Goal: Task Accomplishment & Management: Use online tool/utility

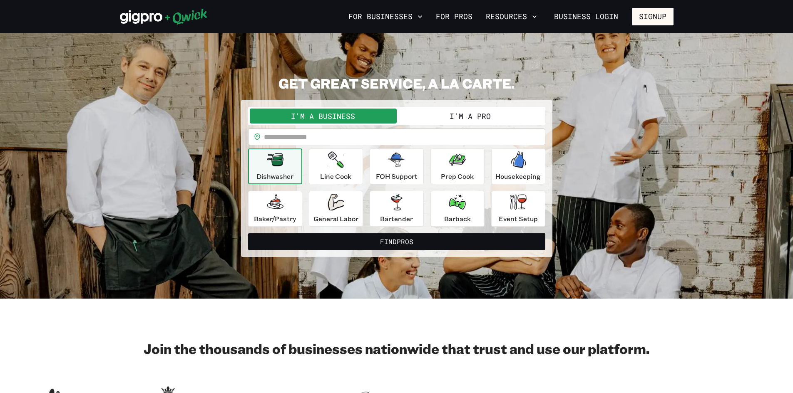
click at [472, 112] on button "I'm a Pro" at bounding box center [470, 116] width 147 height 15
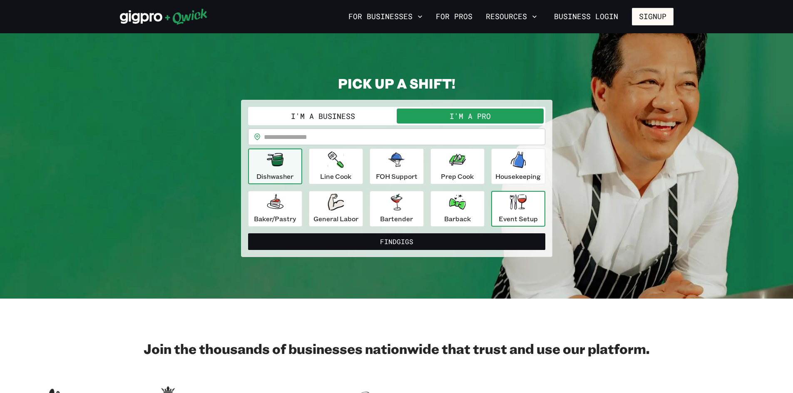
click at [527, 199] on div "Event Setup" at bounding box center [518, 209] width 39 height 30
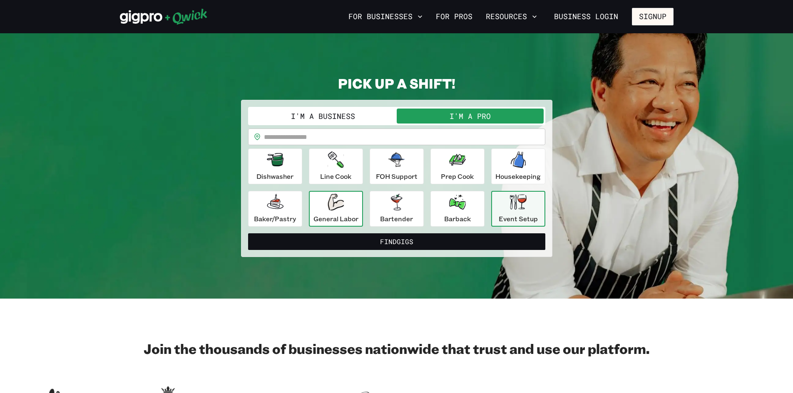
click at [340, 219] on p "General Labor" at bounding box center [335, 219] width 45 height 10
click at [515, 206] on icon "button" at bounding box center [518, 201] width 17 height 15
click at [511, 171] on div "Housekeeping" at bounding box center [517, 166] width 45 height 30
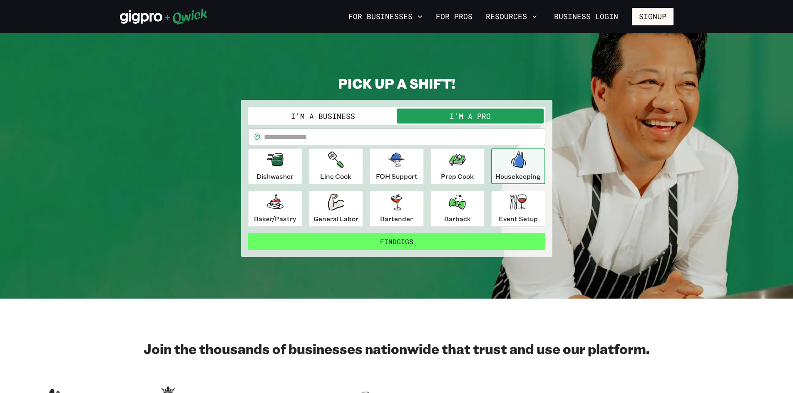
click at [482, 239] on button "Find Gigs" at bounding box center [396, 241] width 297 height 17
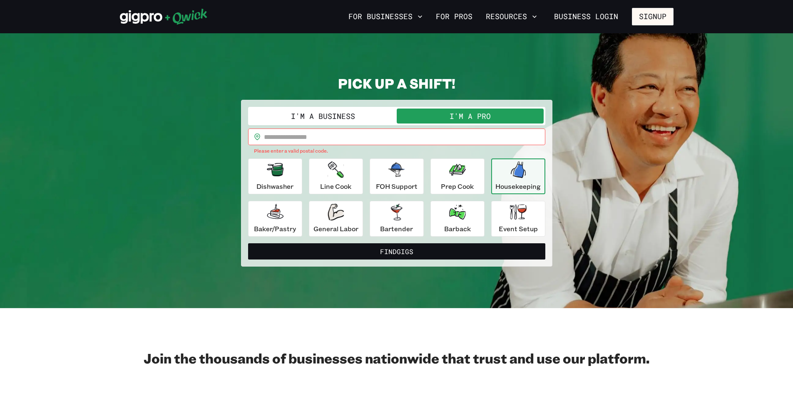
click at [281, 142] on input "text" at bounding box center [404, 137] width 281 height 17
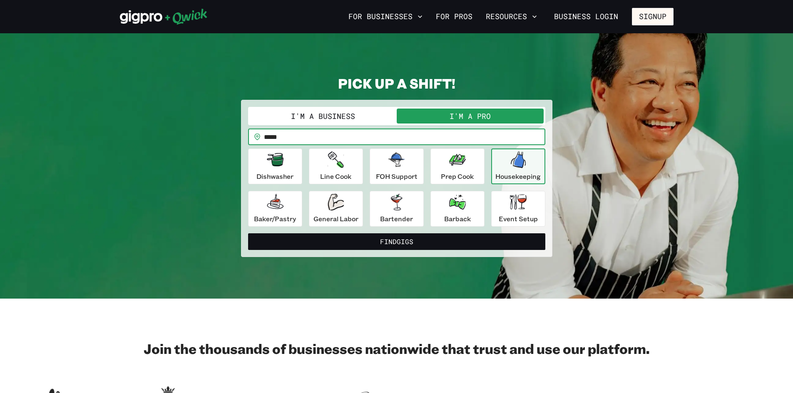
type input "*****"
click at [248, 233] on button "Find Gigs" at bounding box center [396, 241] width 297 height 17
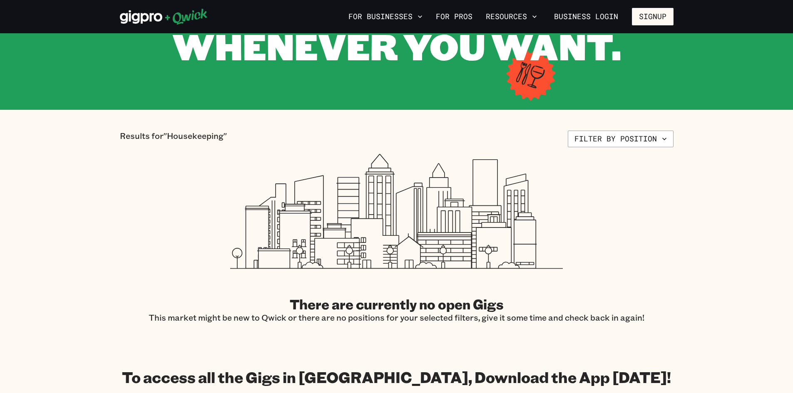
scroll to position [125, 0]
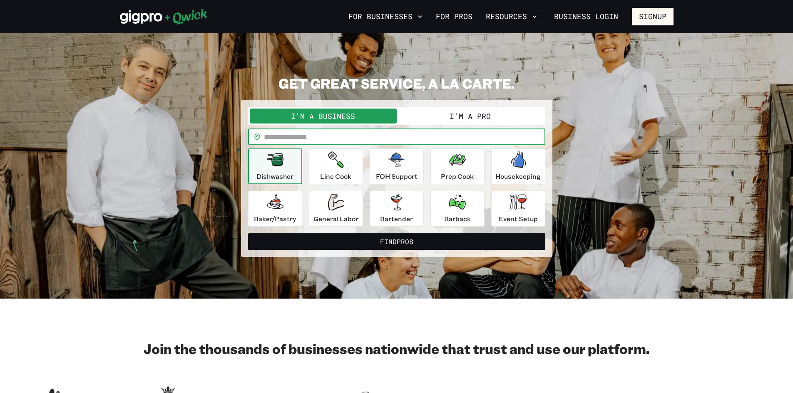
click at [322, 136] on input "text" at bounding box center [404, 137] width 281 height 17
type input "*****"
click at [248, 233] on button "Find Pros" at bounding box center [396, 241] width 297 height 17
click at [350, 139] on input "text" at bounding box center [404, 137] width 281 height 17
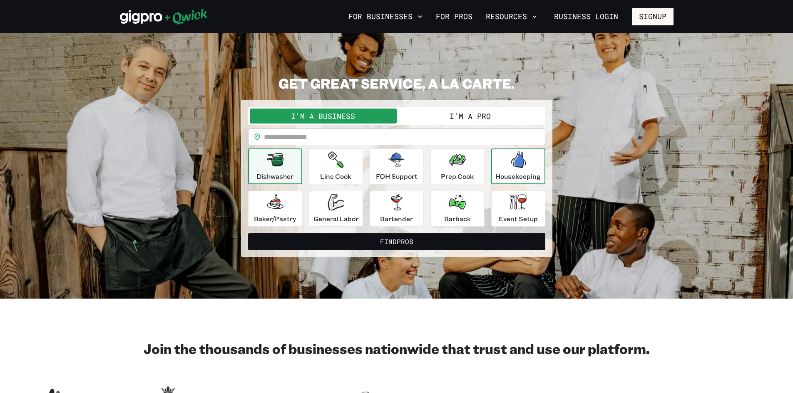
click at [521, 175] on p "Housekeeping" at bounding box center [517, 176] width 45 height 10
click at [339, 138] on input "text" at bounding box center [404, 137] width 281 height 17
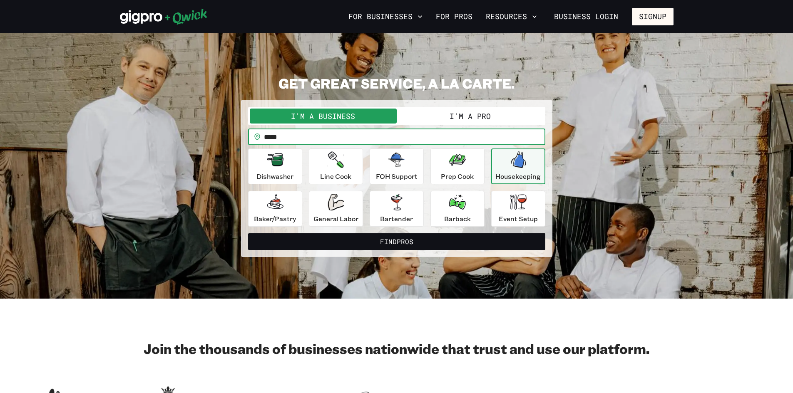
type input "*****"
click at [248, 233] on button "Find Pros" at bounding box center [396, 241] width 297 height 17
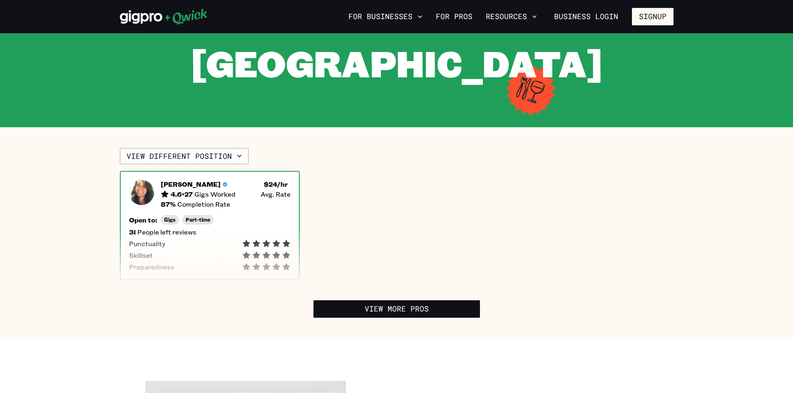
scroll to position [125, 0]
